Goal: Find specific page/section

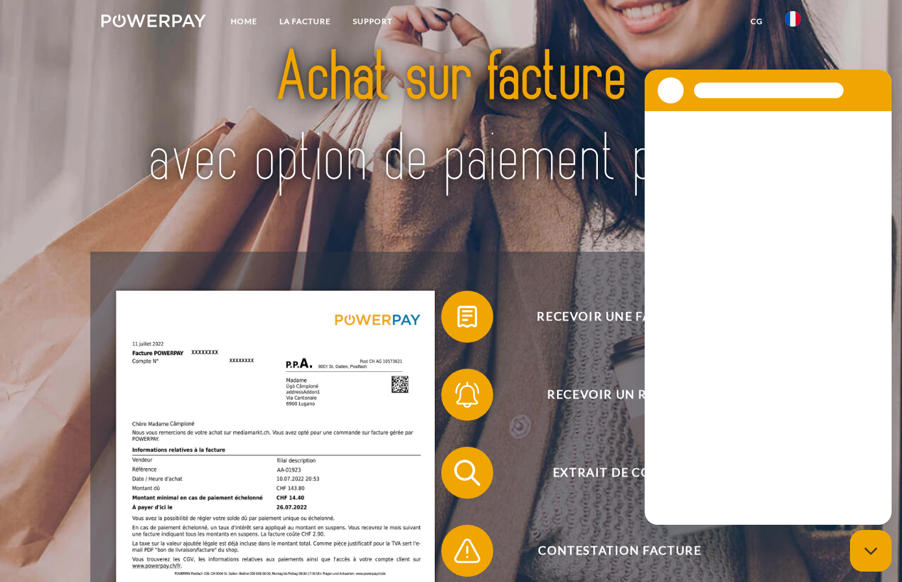
scroll to position [65, 0]
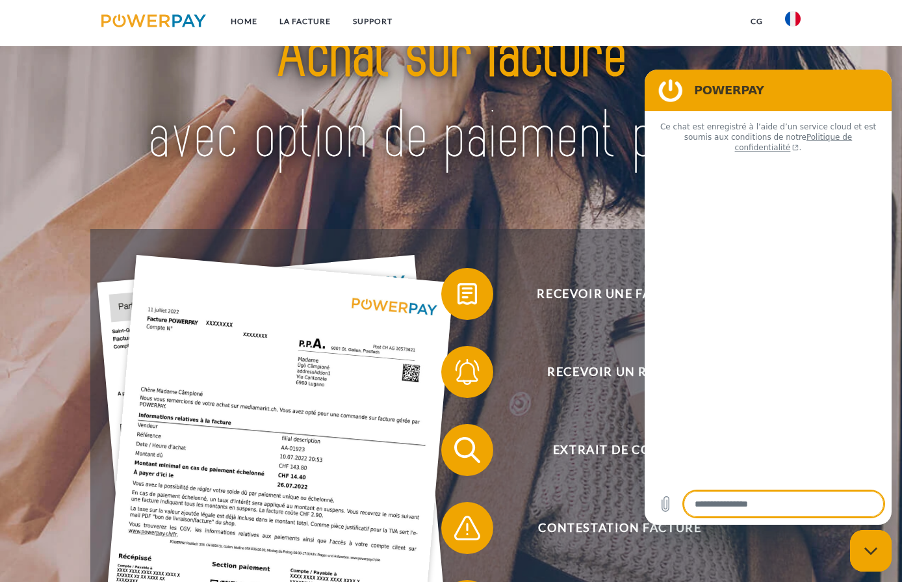
type textarea "*"
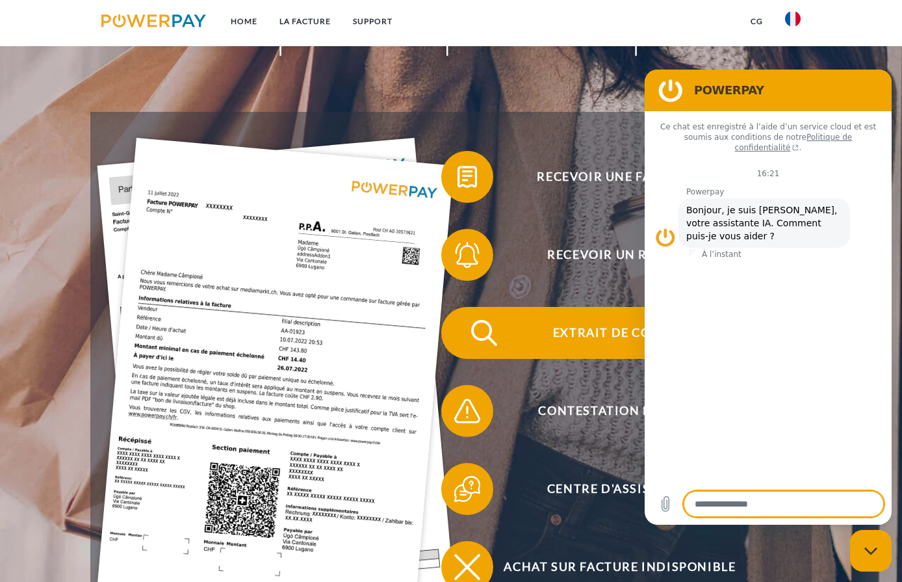
scroll to position [195, 0]
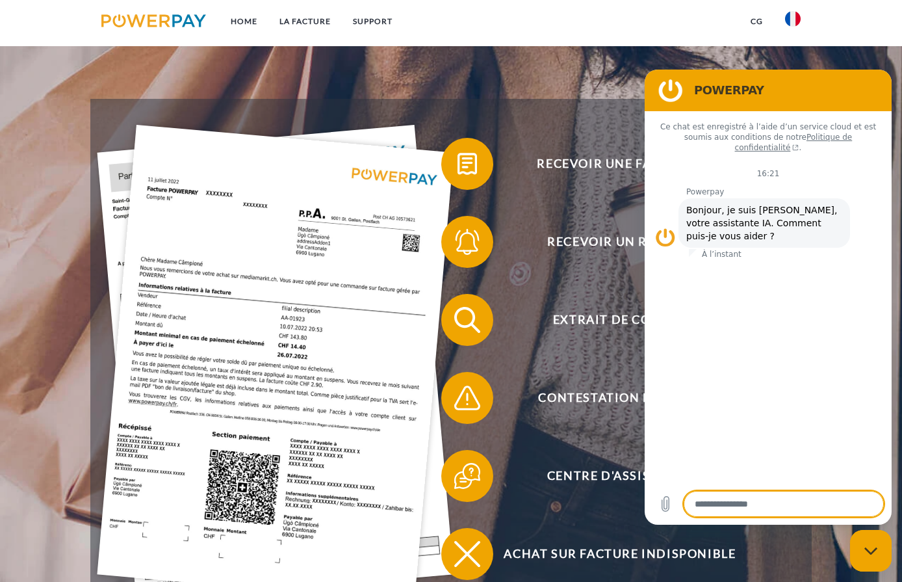
click at [597, 208] on div "Recevoir un rappel?" at bounding box center [610, 242] width 351 height 78
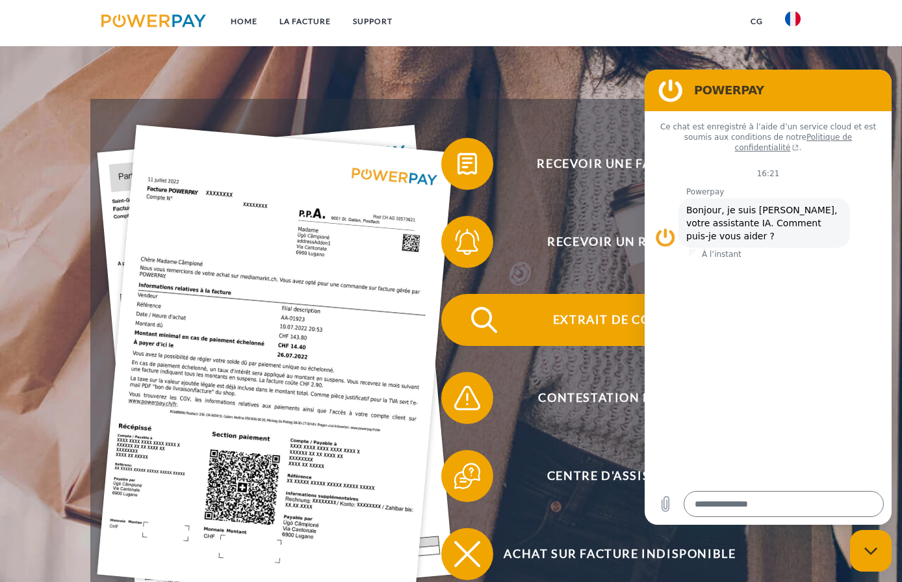
click at [585, 321] on span "Extrait de compte" at bounding box center [620, 320] width 318 height 52
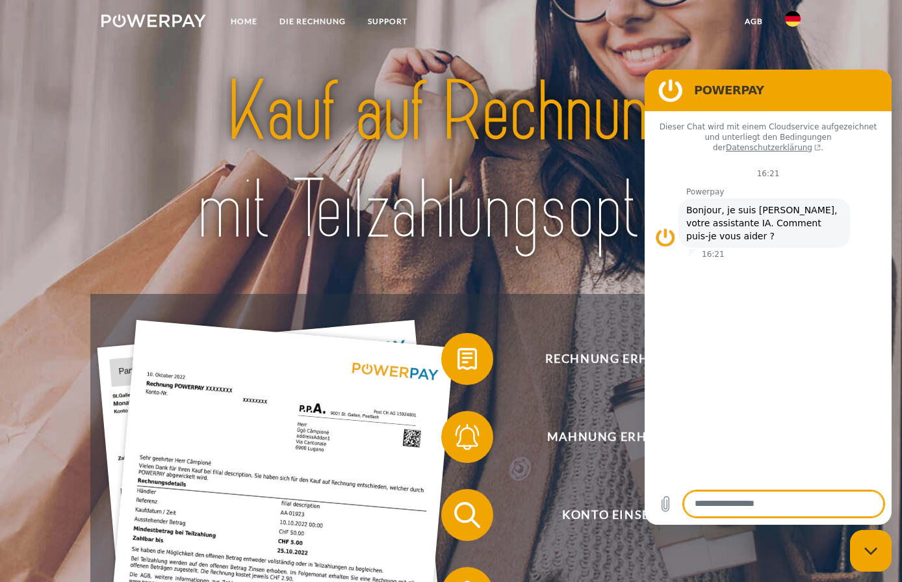
click at [793, 17] on img at bounding box center [793, 19] width 16 height 16
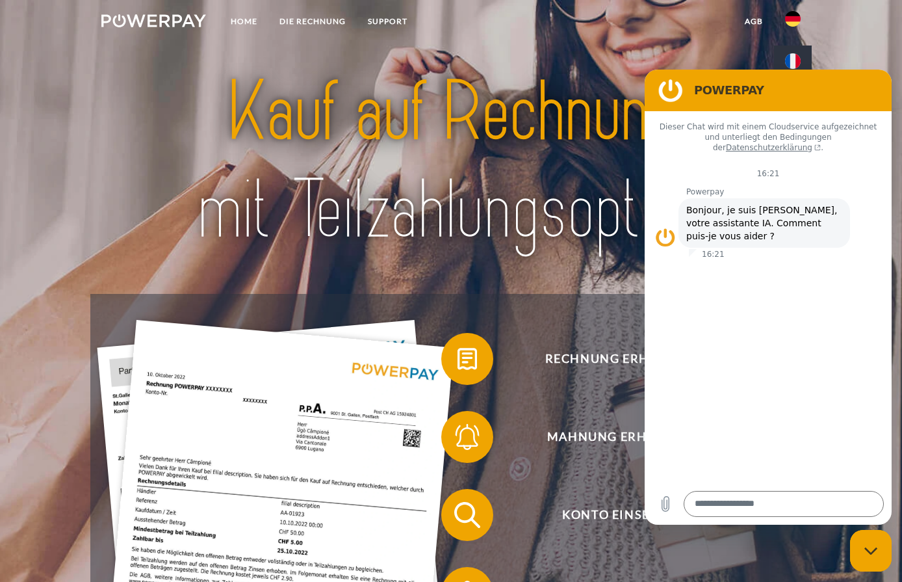
click at [794, 58] on img at bounding box center [793, 61] width 16 height 16
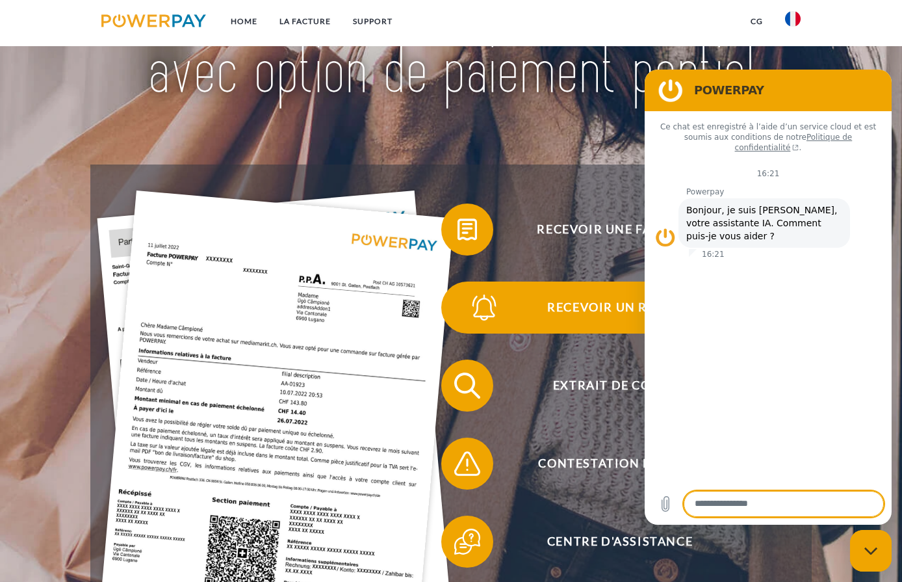
scroll to position [130, 0]
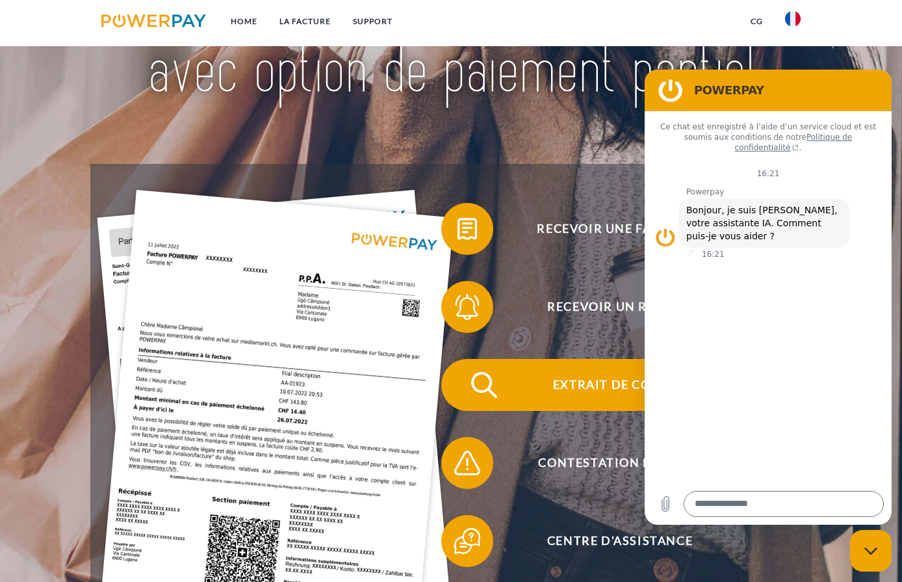
click at [585, 386] on span "Extrait de compte" at bounding box center [620, 385] width 318 height 52
